Goal: Task Accomplishment & Management: Manage account settings

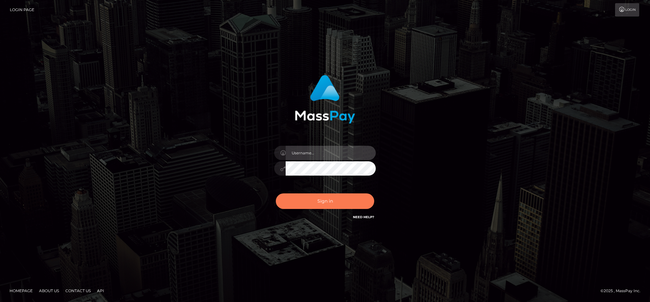
type input "cgomez.nvision"
click at [322, 202] on button "Sign in" at bounding box center [325, 201] width 98 height 16
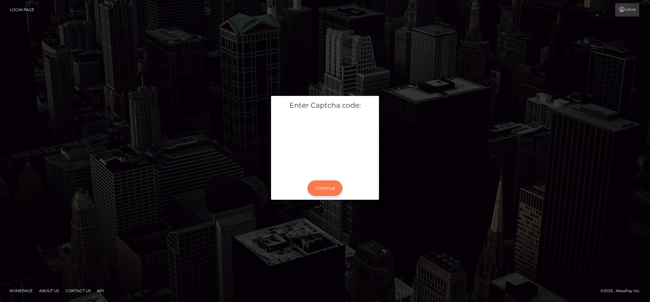
click at [313, 186] on button "Continue" at bounding box center [324, 188] width 35 height 16
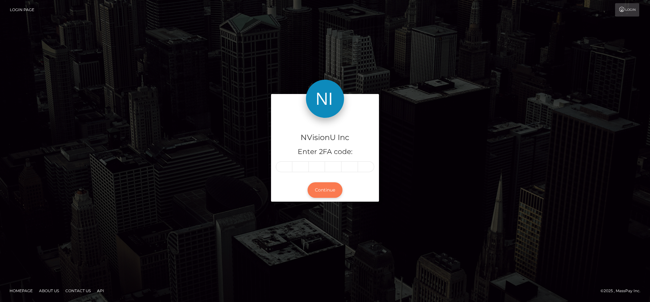
type input "4"
type input "9"
type input "3"
type input "4"
type input "2"
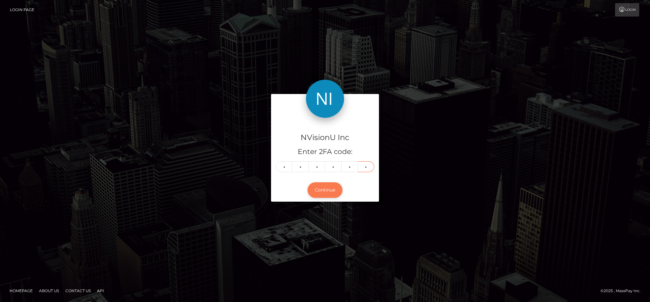
type input "8"
click at [329, 185] on button "Continue" at bounding box center [324, 190] width 35 height 16
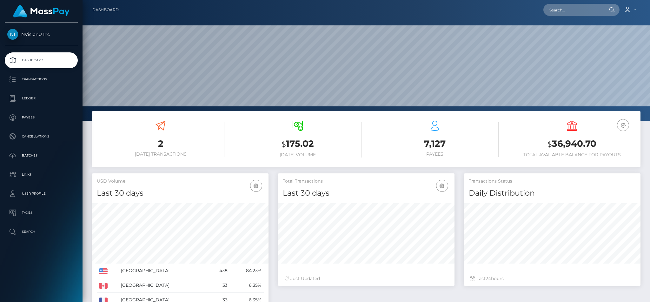
scroll to position [113, 176]
